Goal: Task Accomplishment & Management: Manage account settings

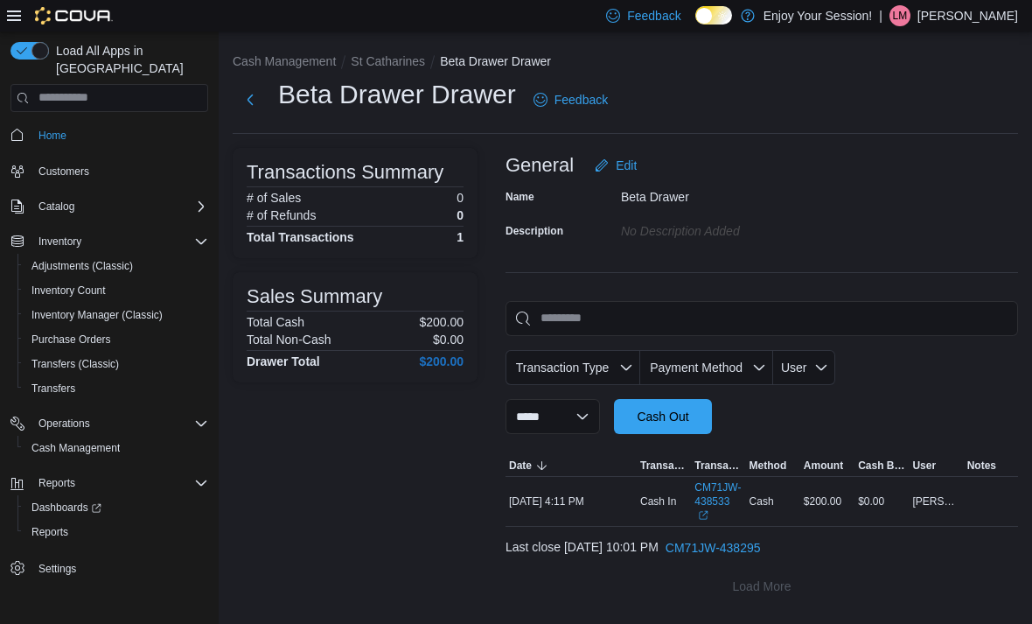
scroll to position [56, 0]
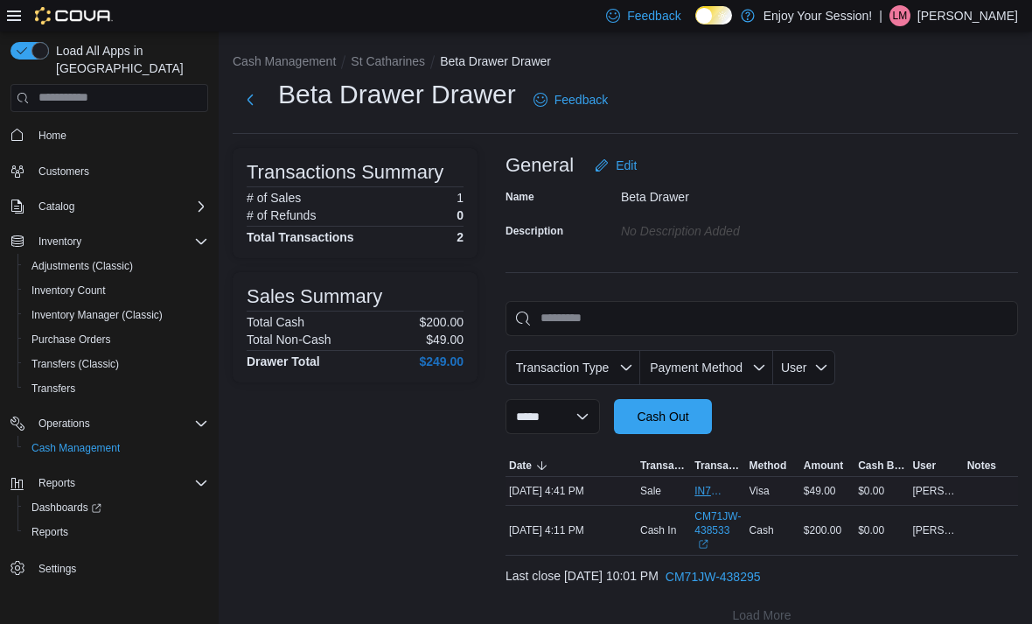
click at [714, 492] on span "IN71JW-7361171" at bounding box center [710, 491] width 30 height 14
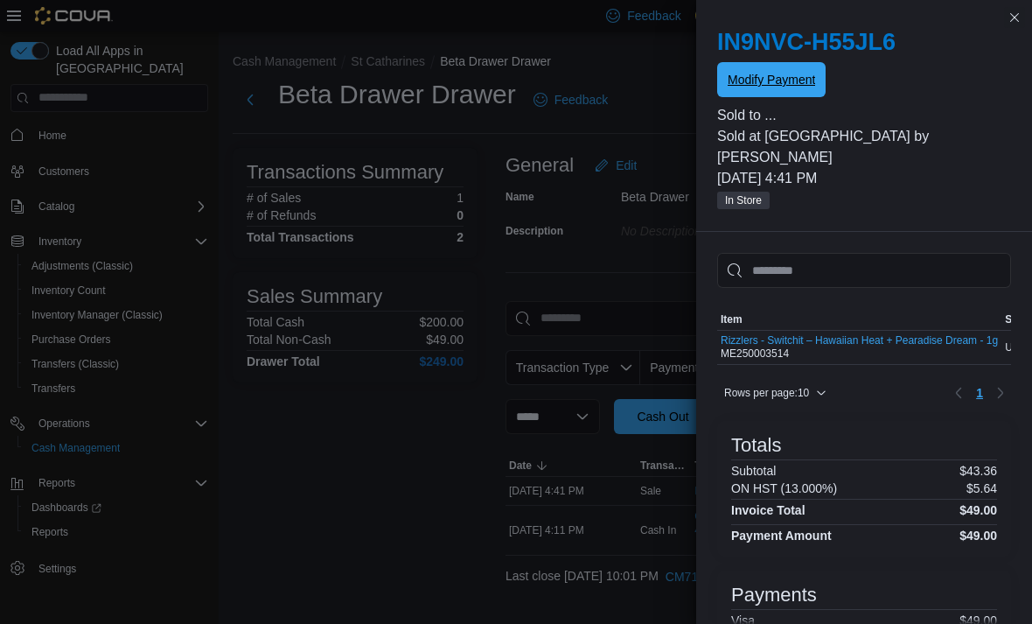
click at [783, 86] on span "Modify Payment" at bounding box center [771, 79] width 87 height 17
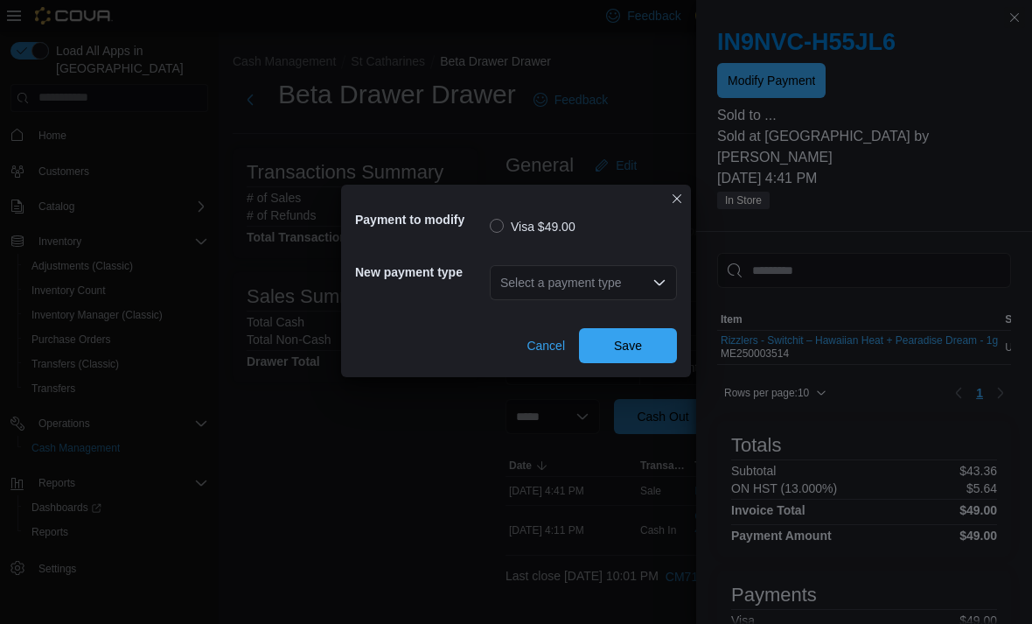
click at [612, 286] on div "Select a payment type" at bounding box center [583, 282] width 187 height 35
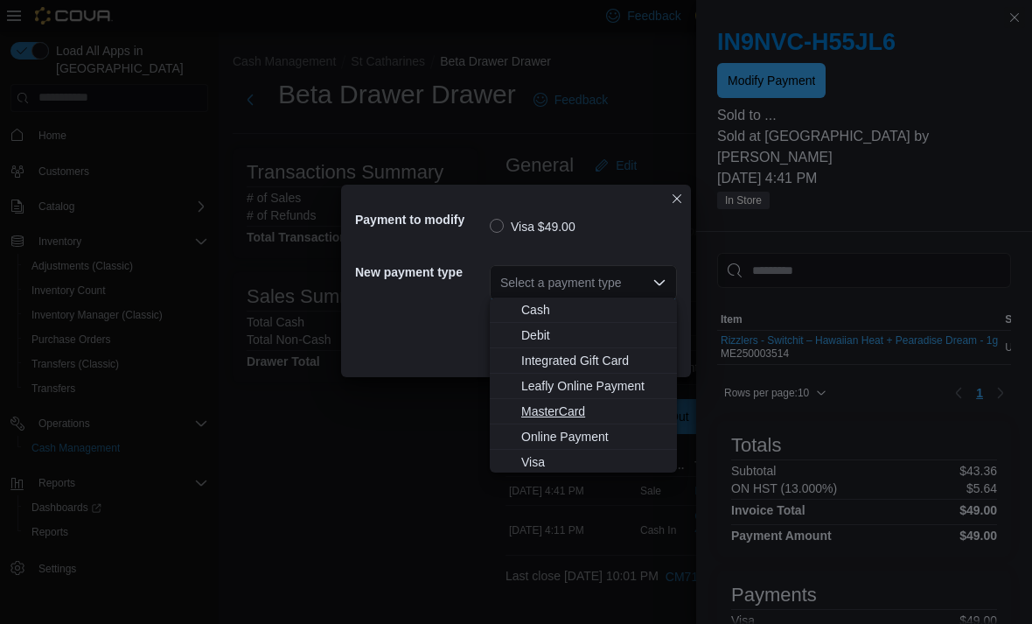
click at [590, 406] on span "MasterCard" at bounding box center [593, 410] width 145 height 17
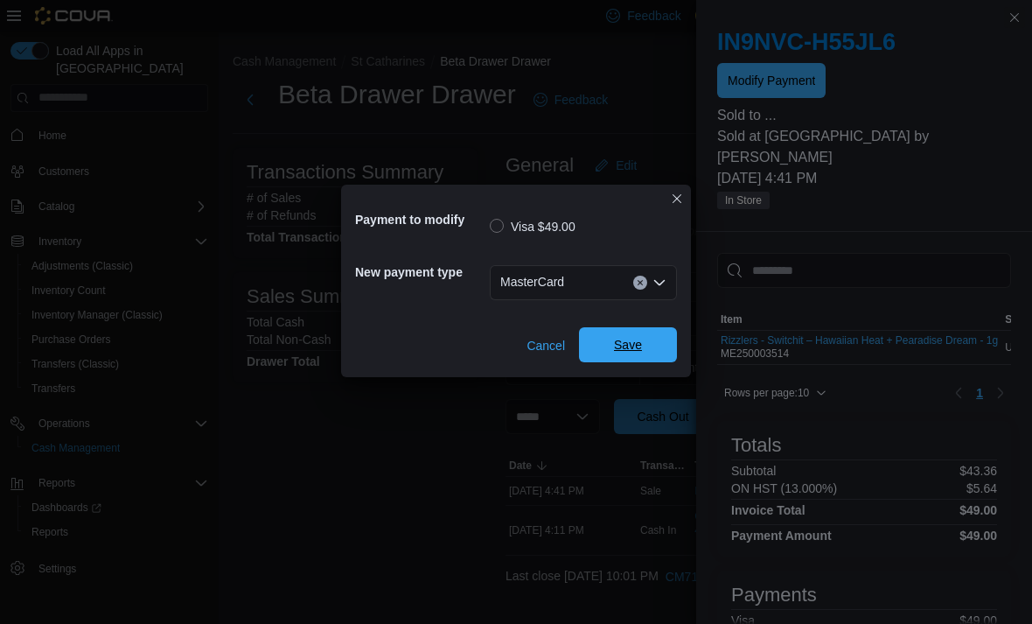
click at [649, 332] on span "Save" at bounding box center [628, 344] width 77 height 35
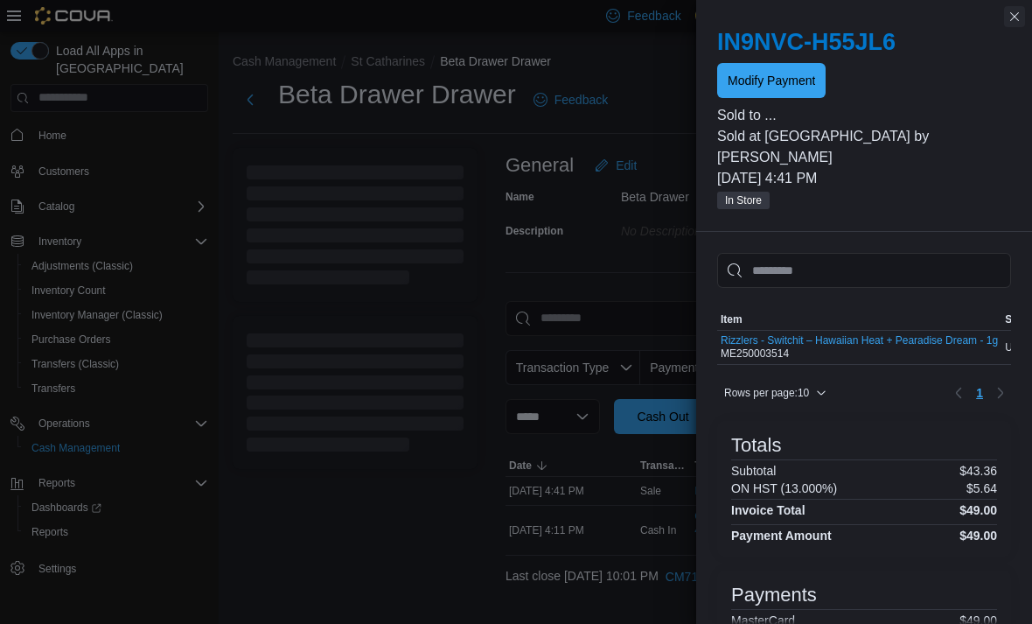
click at [1011, 19] on button "Close this dialog" at bounding box center [1014, 16] width 21 height 21
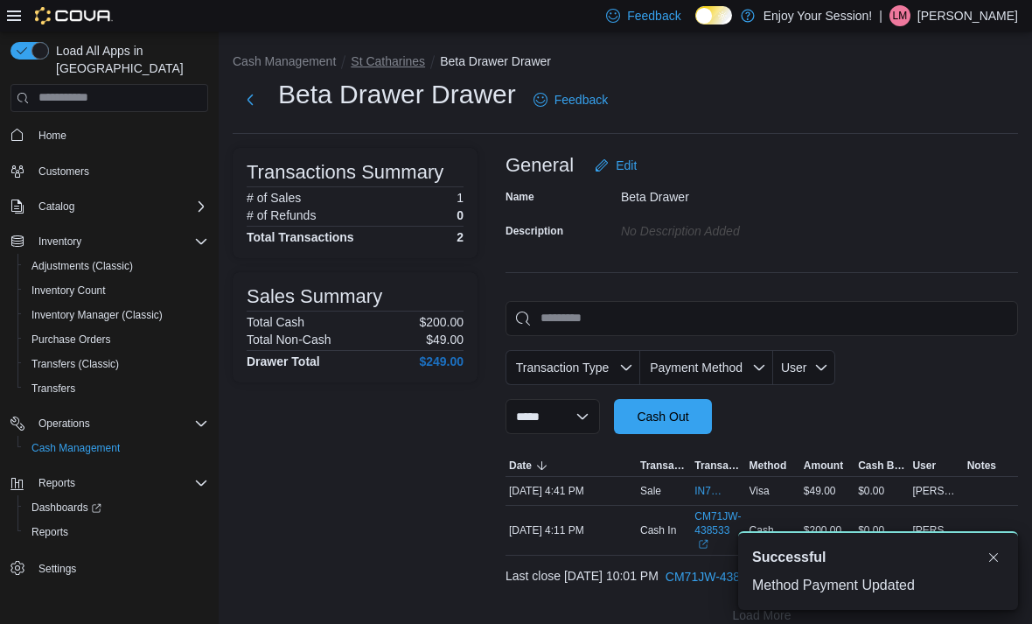
click at [413, 67] on button "St Catharines" at bounding box center [388, 61] width 74 height 14
